Goal: Book appointment/travel/reservation

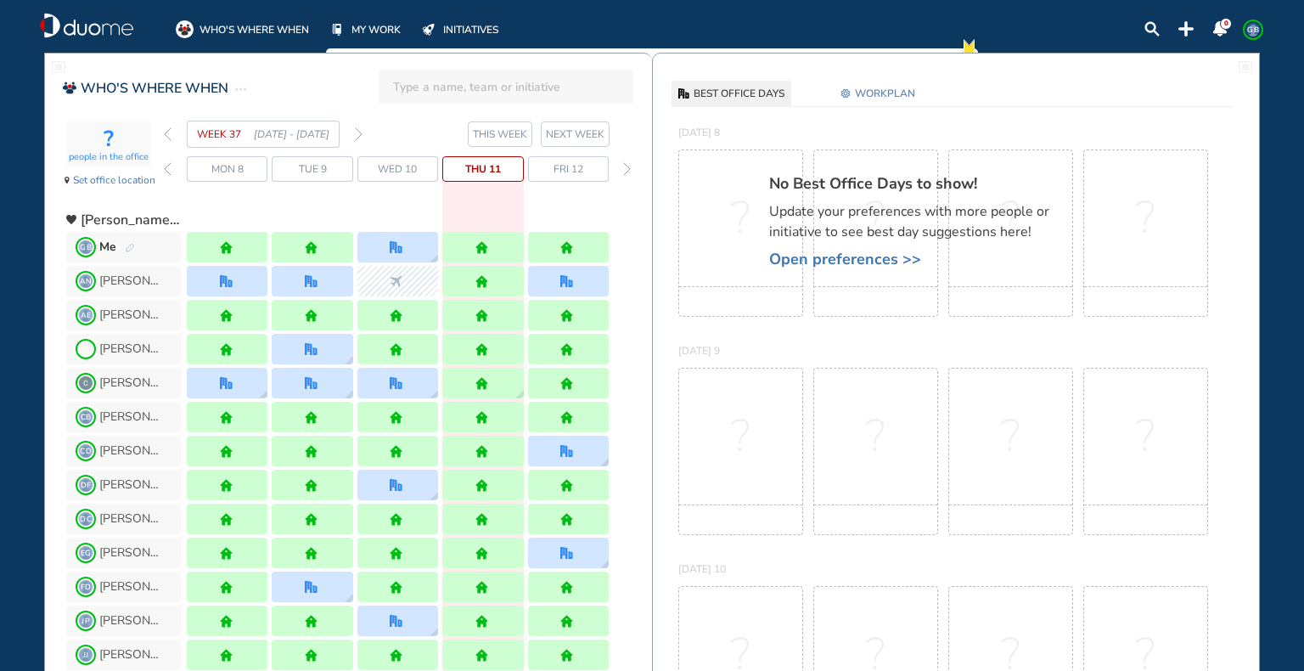
click at [361, 131] on img "forward week" at bounding box center [359, 134] width 8 height 14
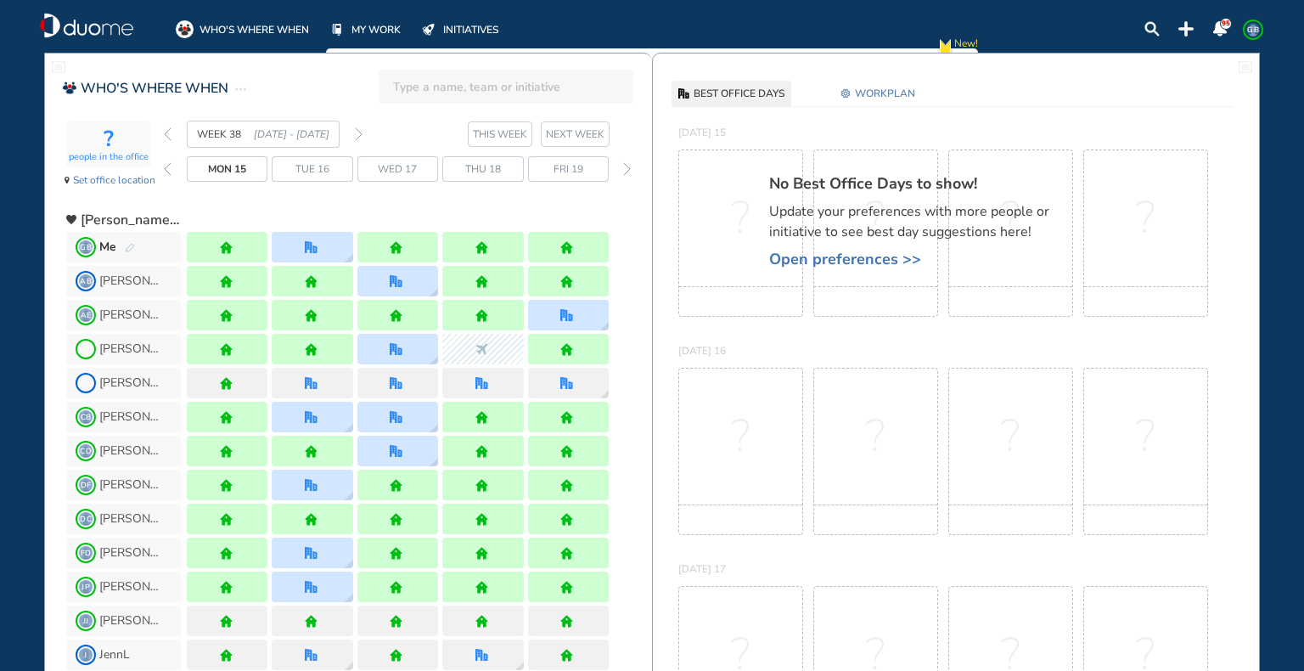
click at [361, 131] on img "forward week" at bounding box center [359, 134] width 8 height 14
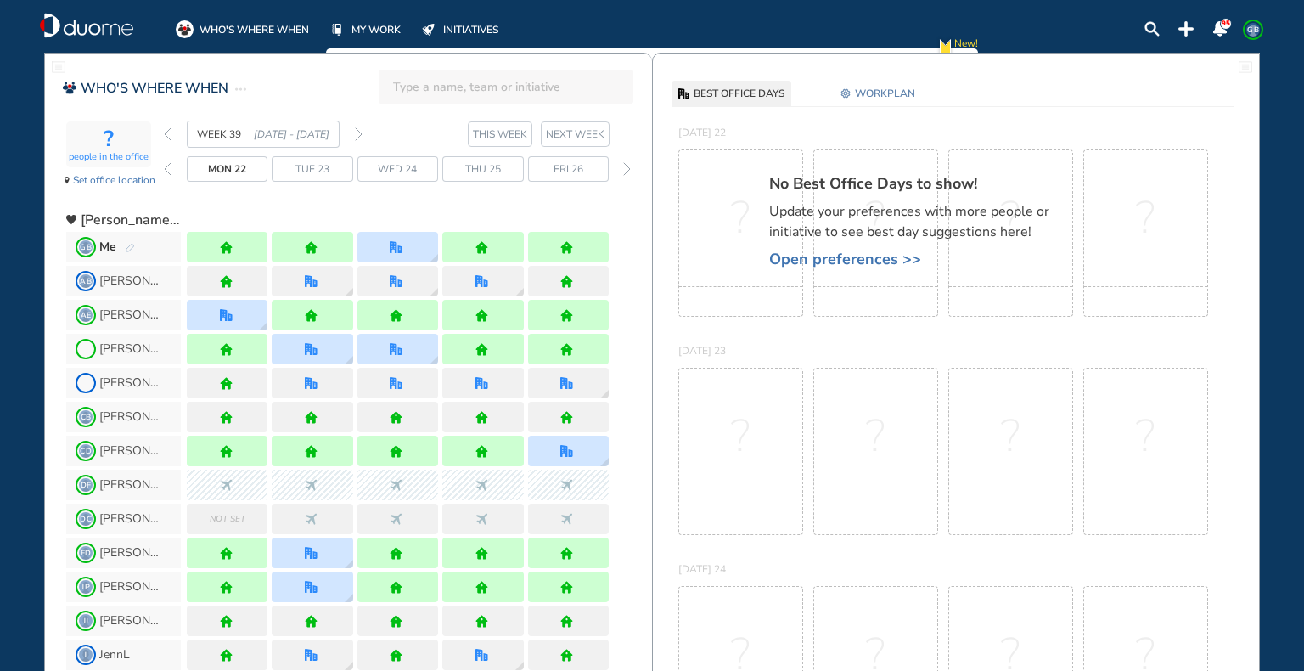
click at [361, 131] on img "forward week" at bounding box center [359, 134] width 8 height 14
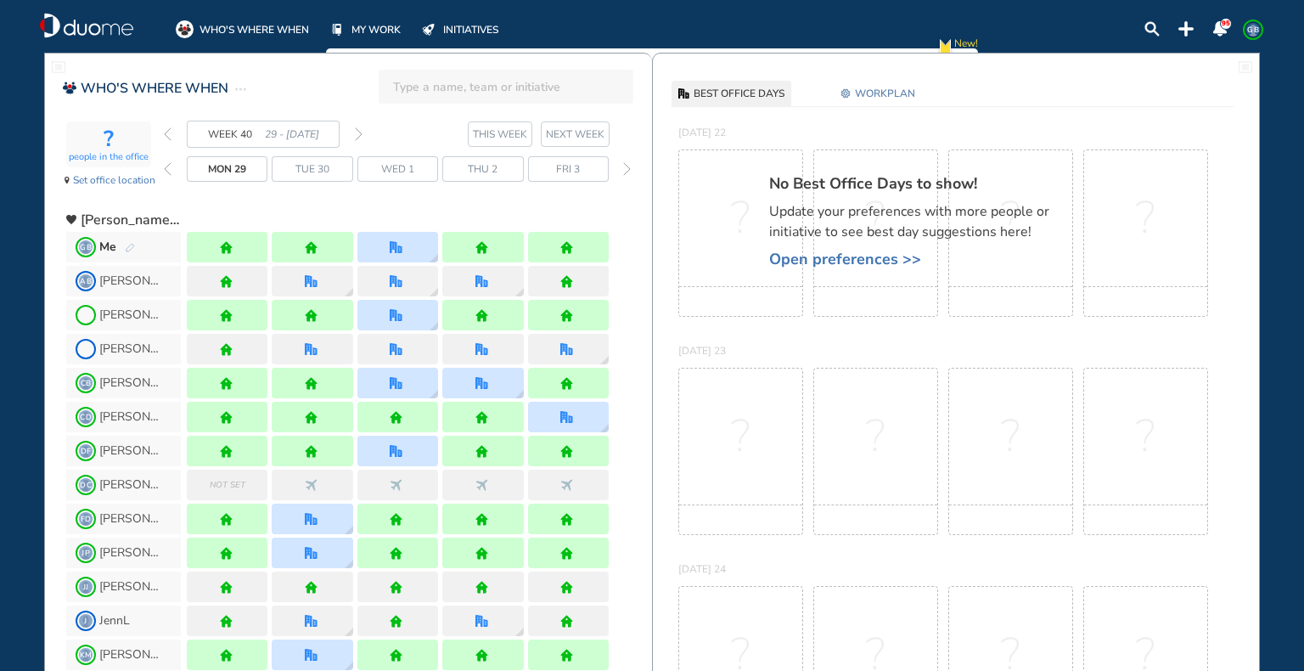
click at [361, 131] on img "forward week" at bounding box center [359, 134] width 8 height 14
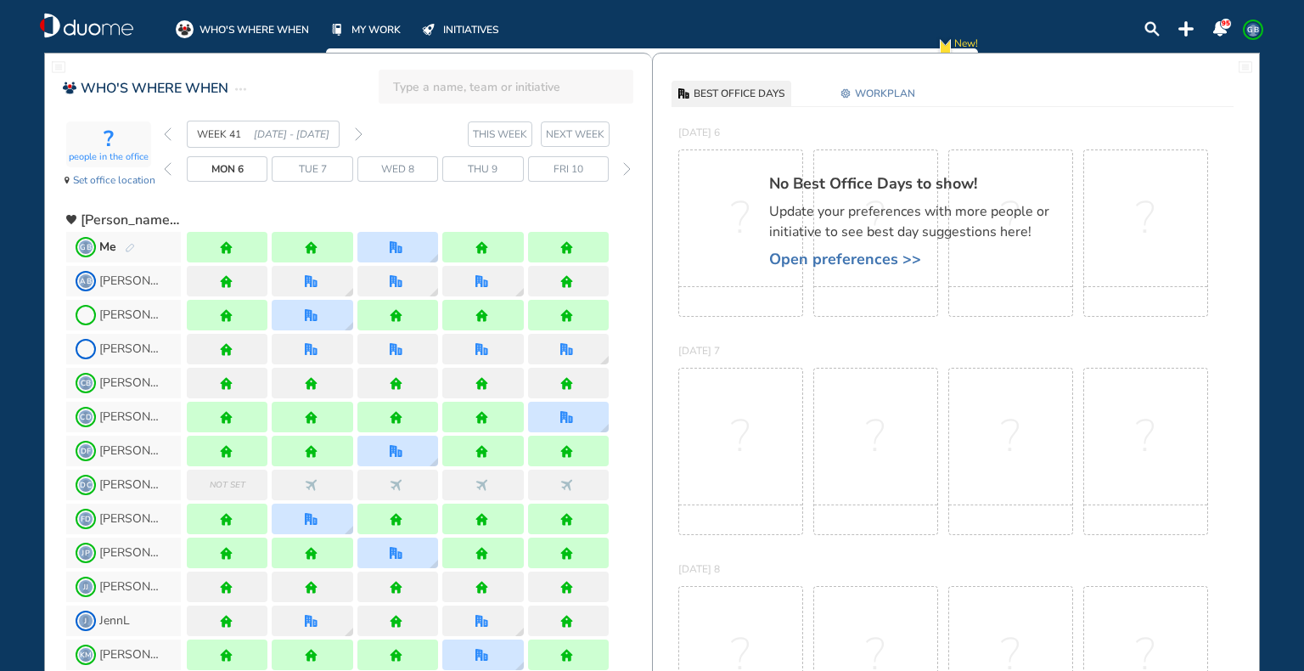
click at [564, 246] on img "home" at bounding box center [566, 247] width 13 height 13
click at [123, 244] on div "Me" at bounding box center [117, 247] width 36 height 17
click at [126, 244] on img "pen-edit" at bounding box center [130, 248] width 10 height 11
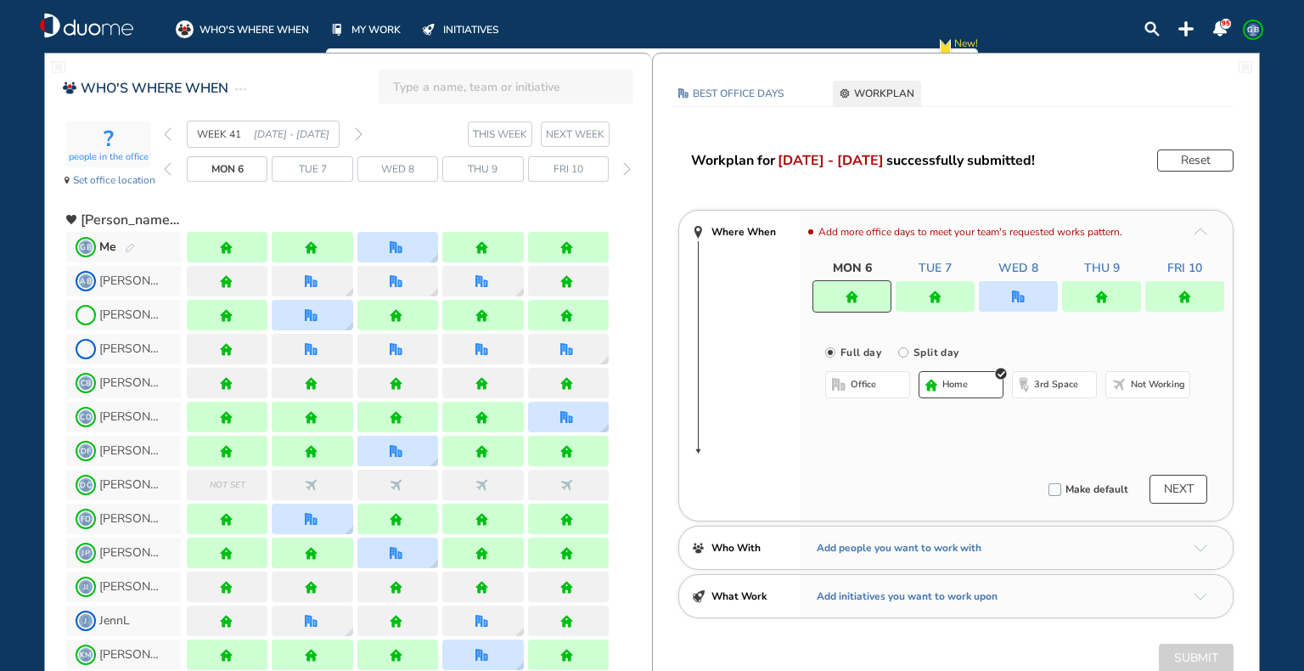
click at [1185, 296] on img "home" at bounding box center [1184, 296] width 13 height 13
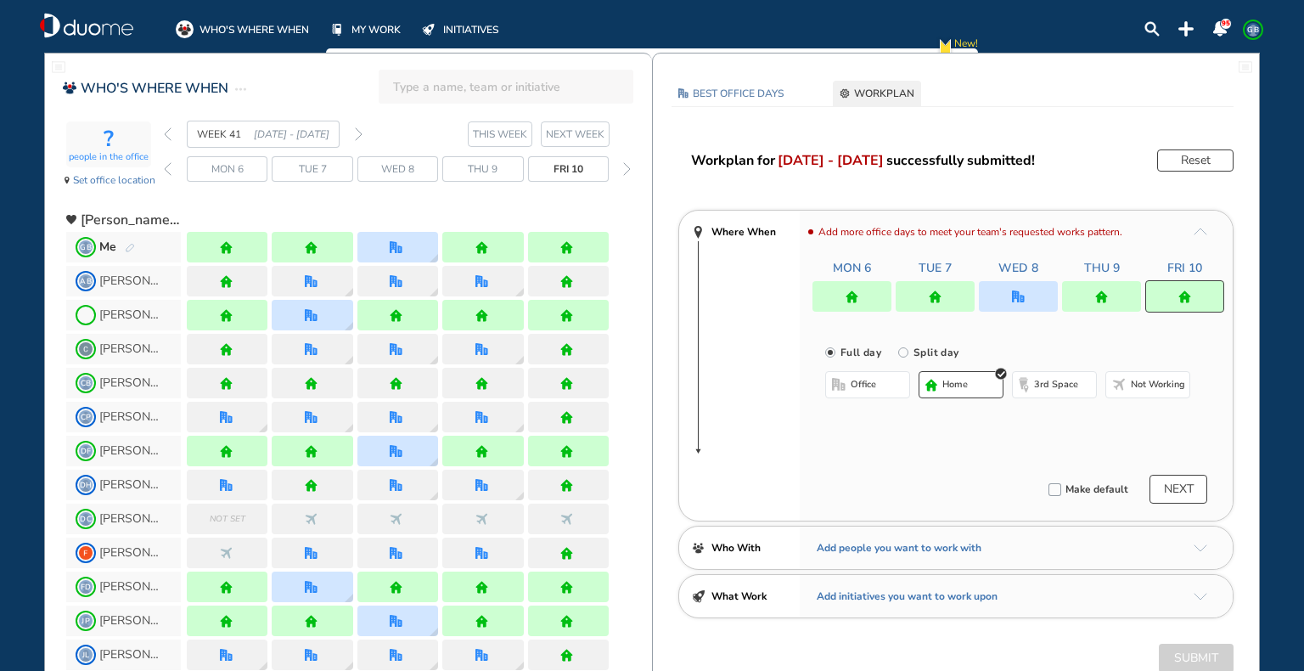
click at [883, 390] on button "office" at bounding box center [867, 384] width 85 height 27
click at [883, 413] on button "Select location" at bounding box center [870, 418] width 68 height 17
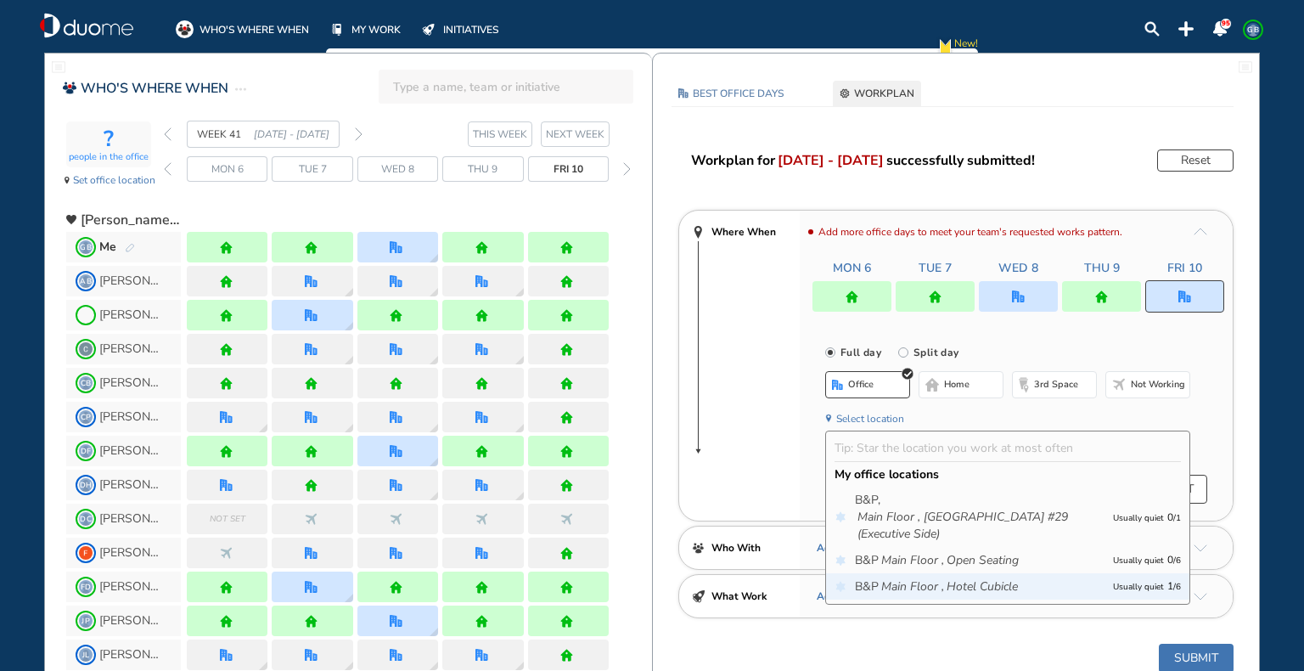
click at [987, 592] on icon "Hotel Cubicle" at bounding box center [981, 586] width 71 height 17
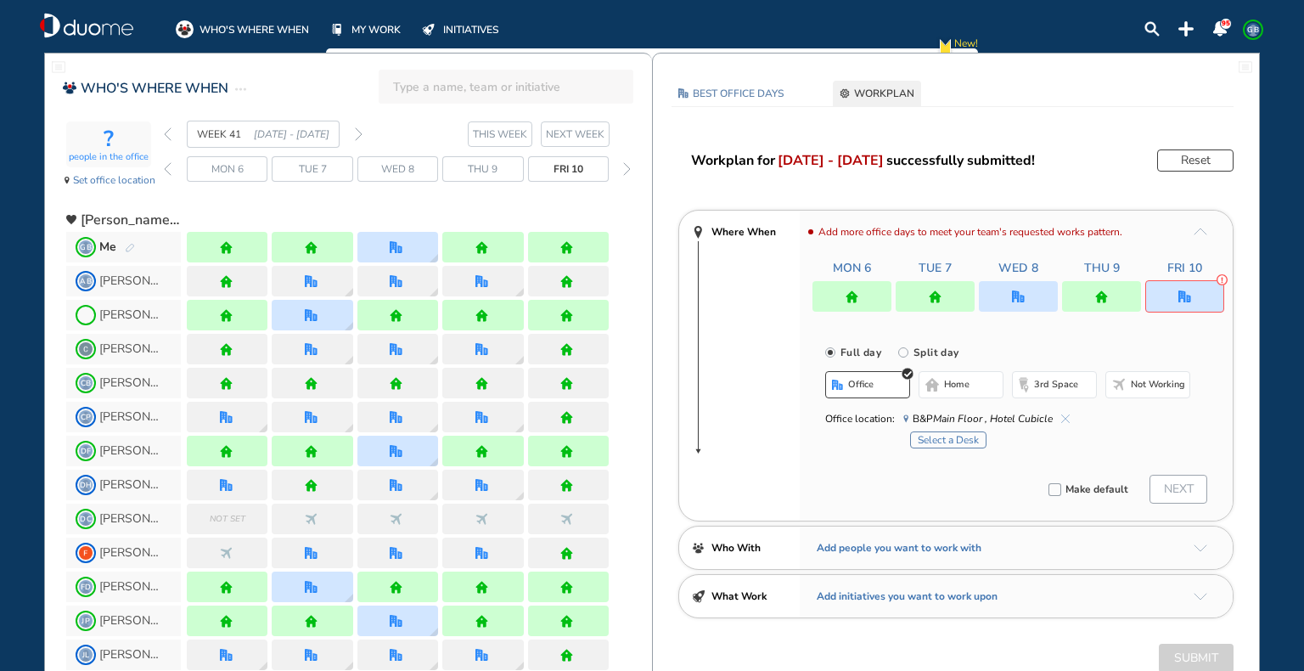
click at [969, 439] on button "Select a Desk" at bounding box center [948, 439] width 76 height 17
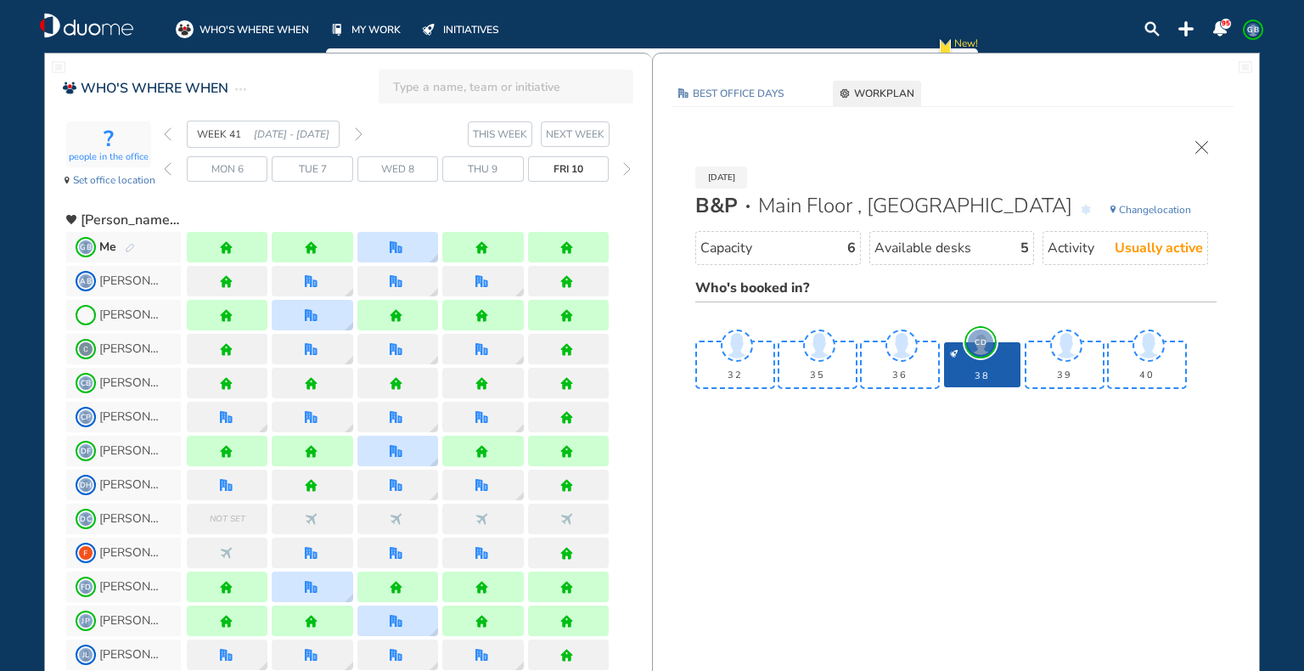
click at [1249, 27] on span "GB" at bounding box center [1253, 30] width 14 height 14
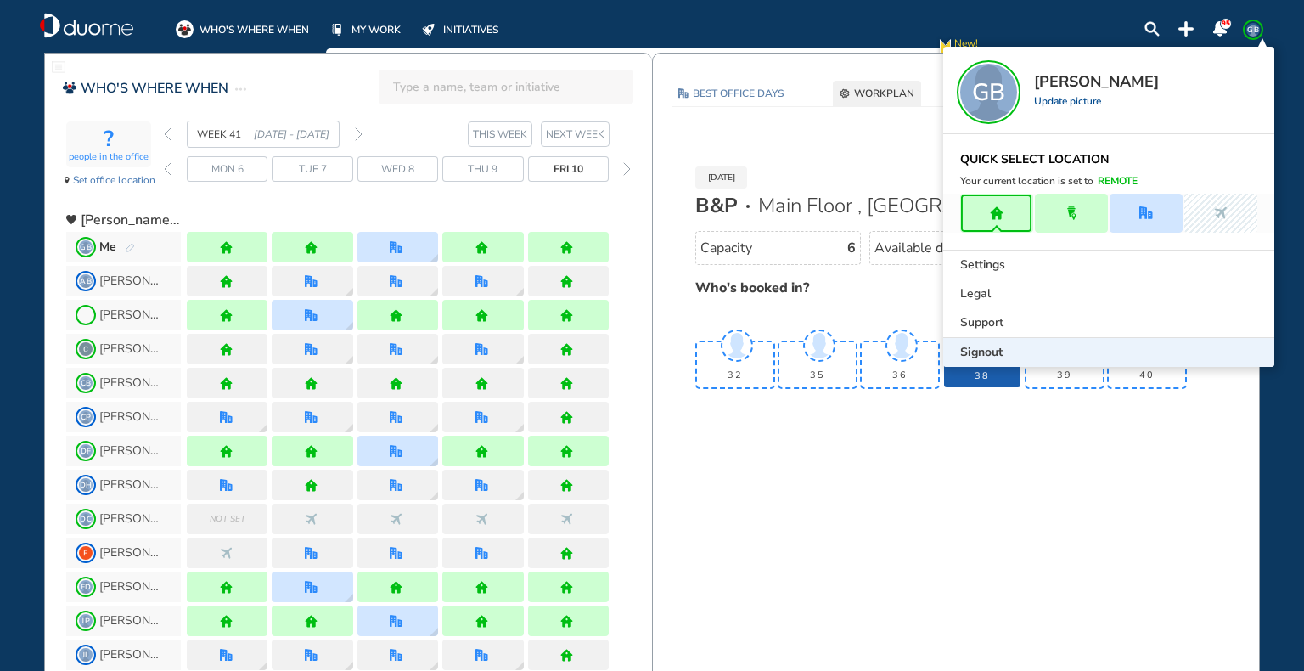
click at [981, 345] on span "Signout" at bounding box center [981, 352] width 42 height 17
